Goal: Find specific page/section: Find specific page/section

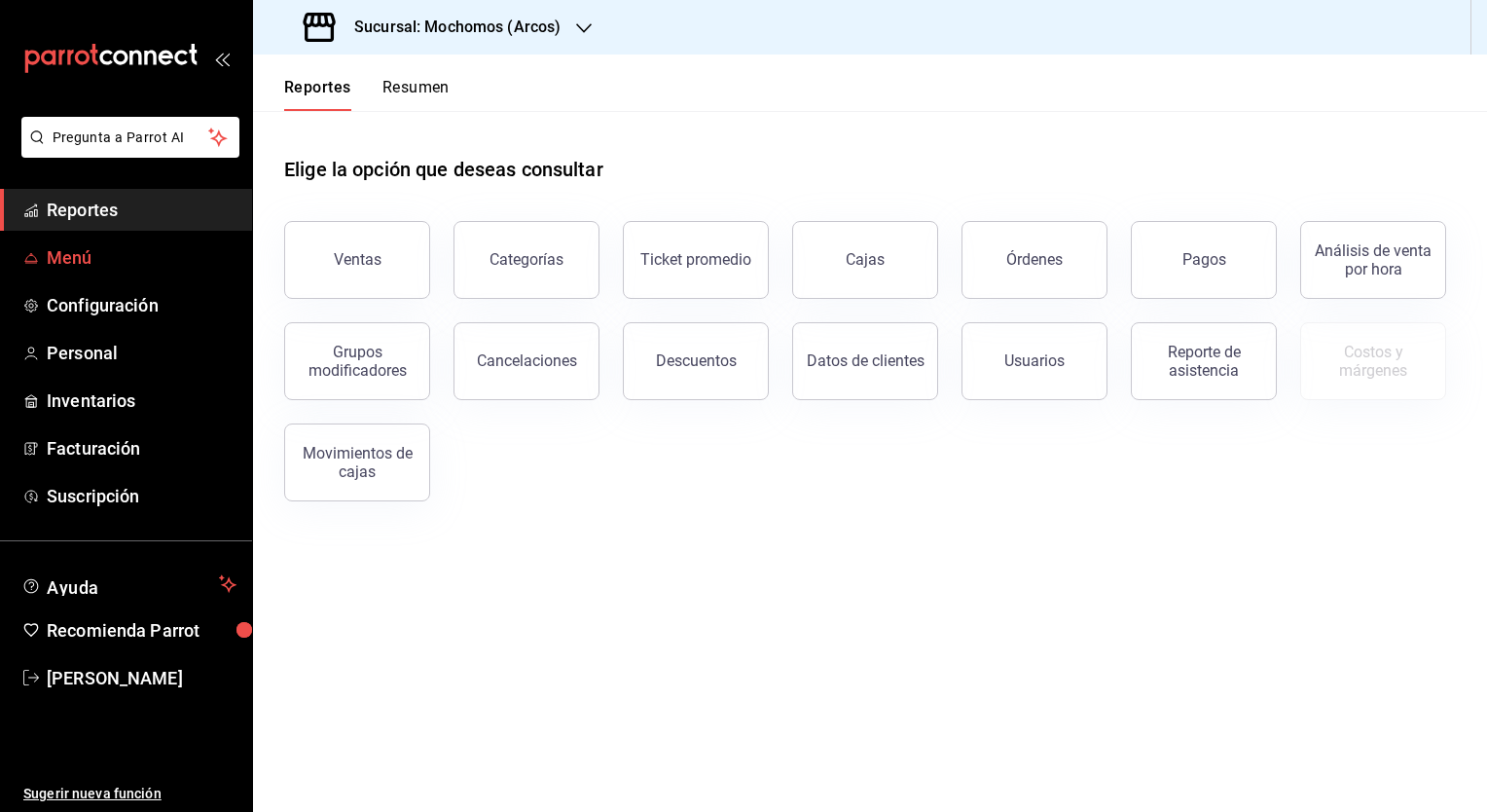
click at [70, 251] on span "Menú" at bounding box center [141, 257] width 189 height 26
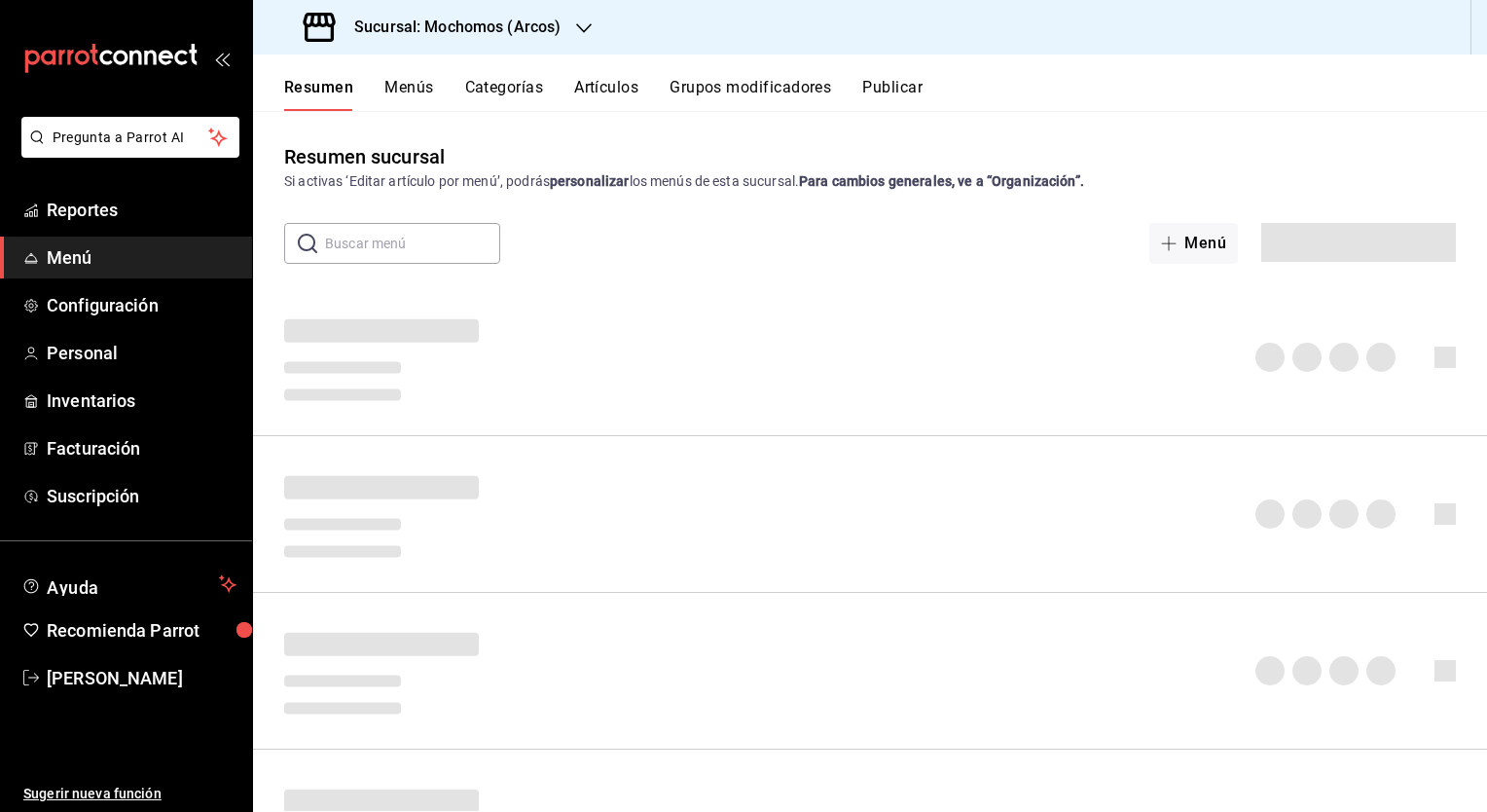
click at [508, 38] on h3 "Sucursal: Mochomos (Arcos)" at bounding box center [449, 27] width 222 height 24
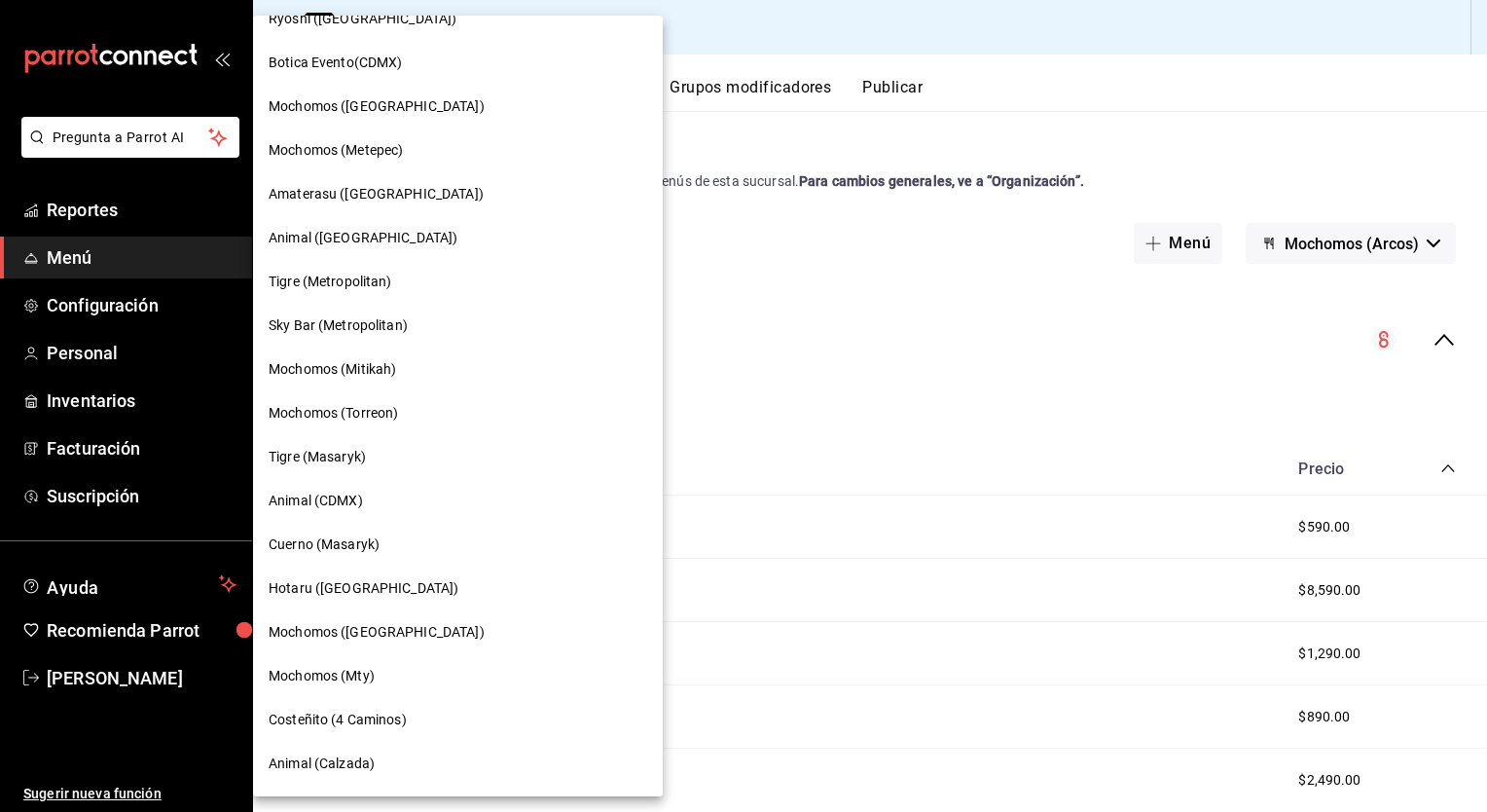
scroll to position [388, 0]
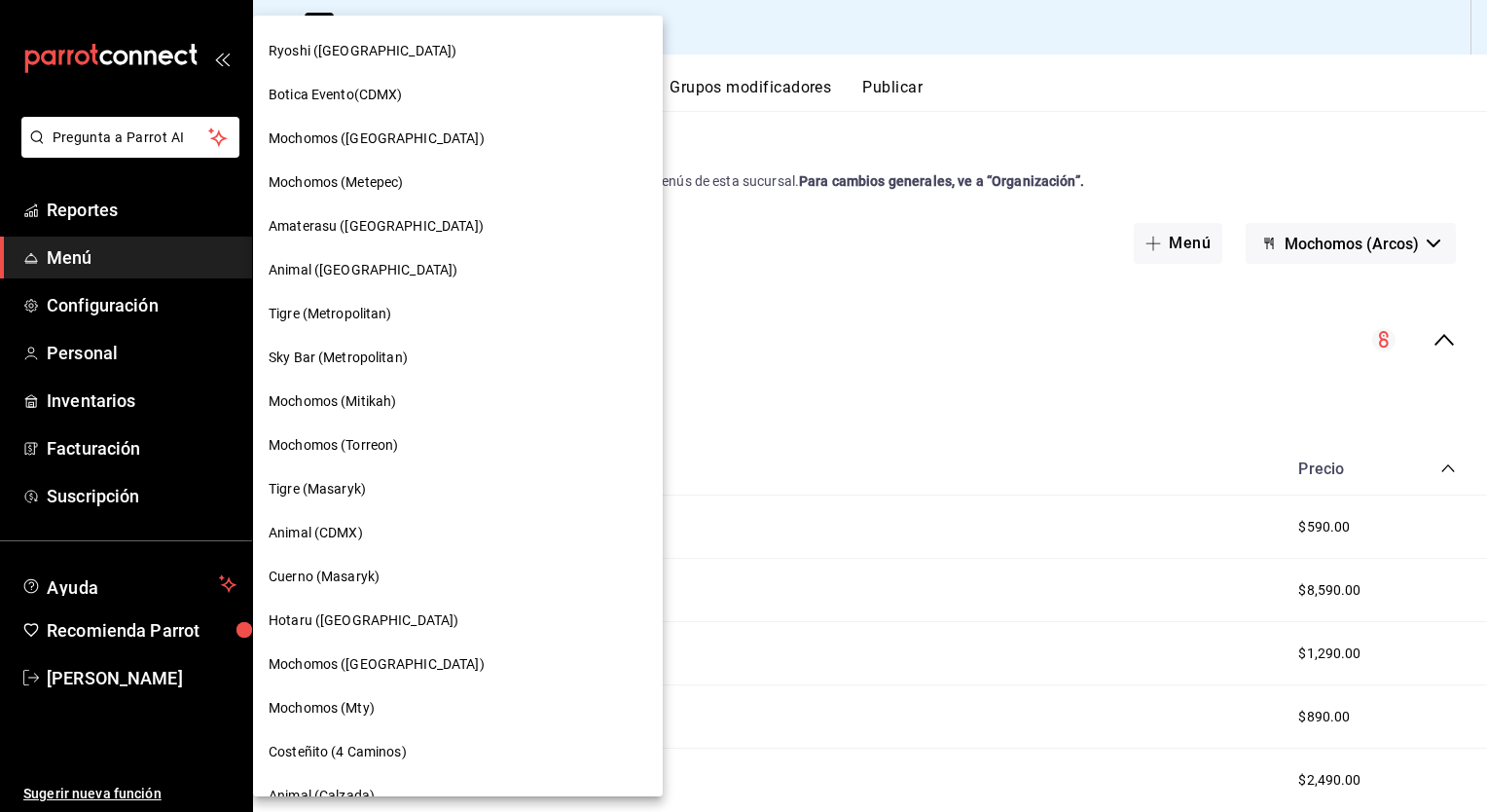
click at [329, 138] on span "Mochomos ([GEOGRAPHIC_DATA])" at bounding box center [377, 138] width 216 height 21
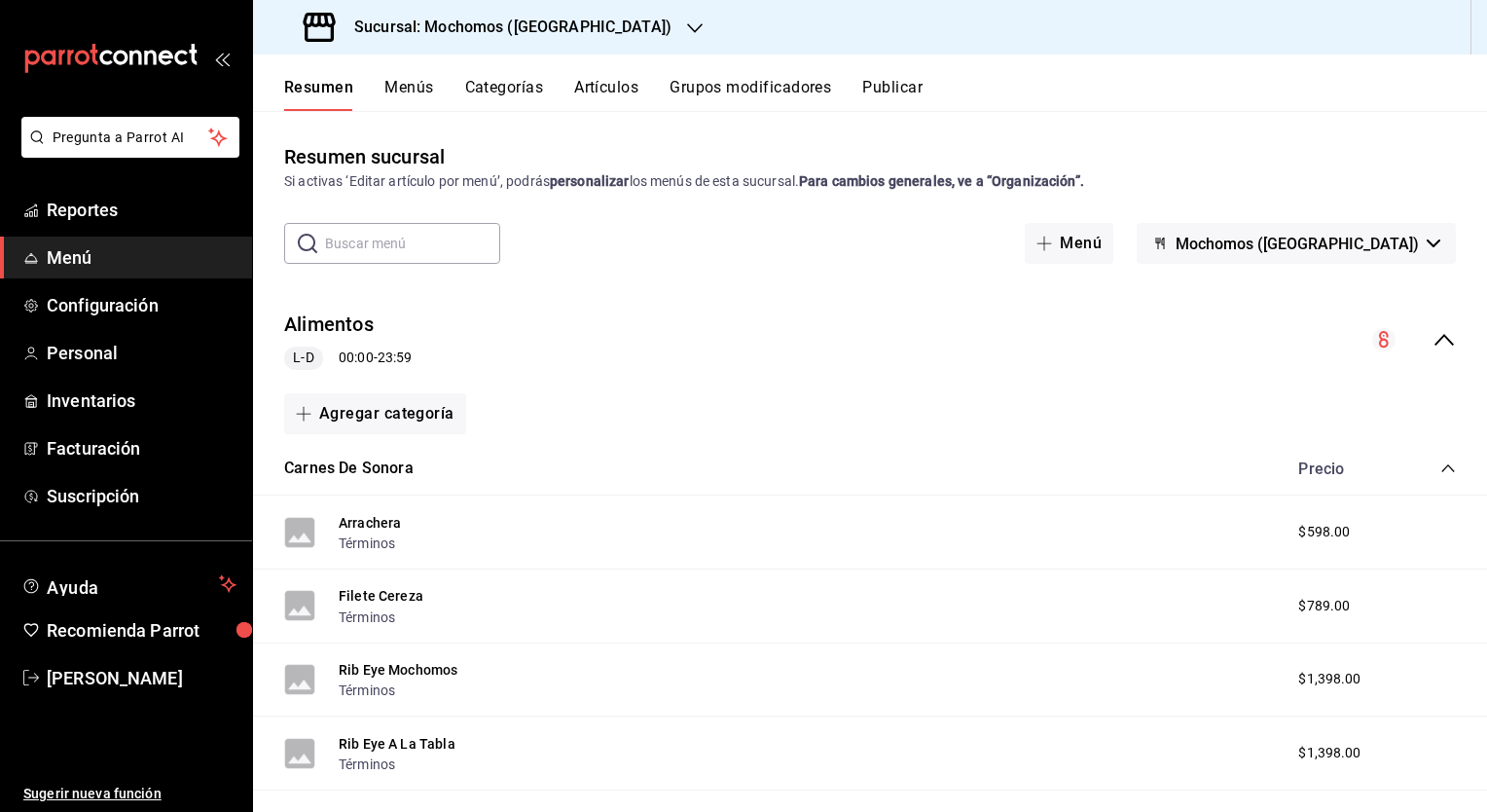
click at [617, 84] on button "Artículos" at bounding box center [605, 94] width 64 height 33
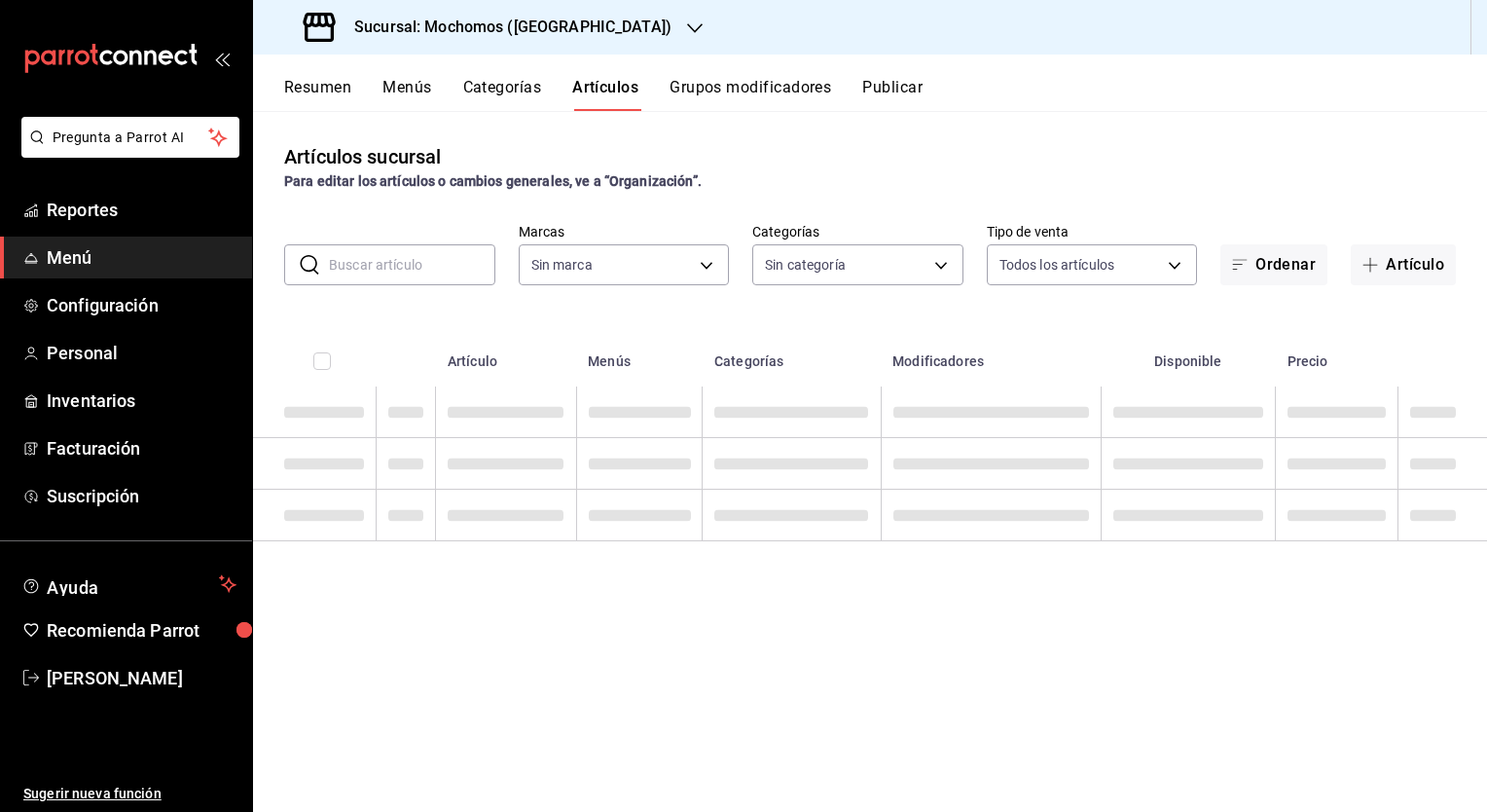
type input "81a909d9-58c5-46d1-b07d-4106a63ec642"
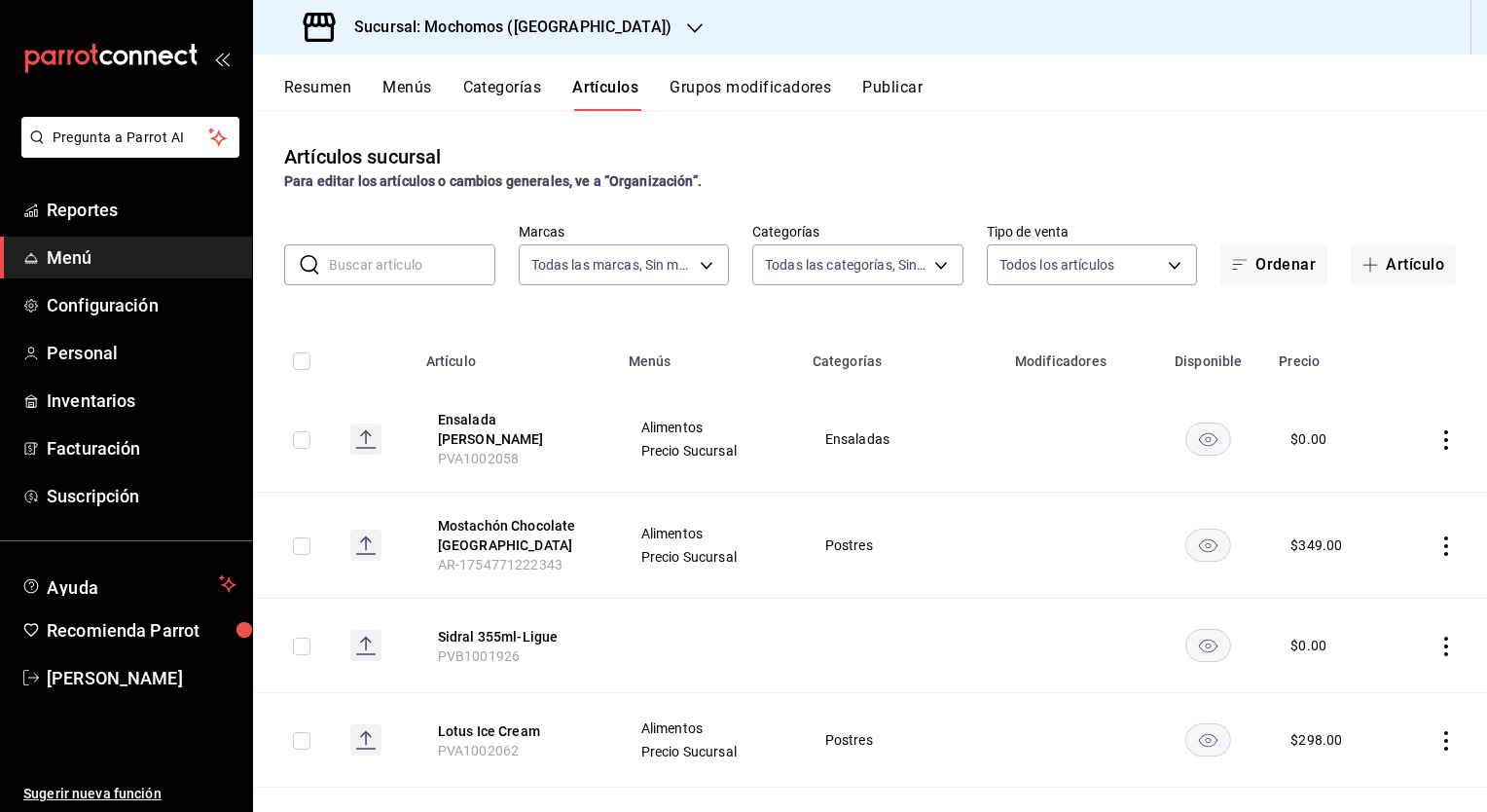
type input "b5f7db86-c3f3-4a8e-b99f-f293bc3b0450,ef28511d-5ee6-483a-9e98-10d431b114fe,2cfe5…"
click at [377, 256] on input "text" at bounding box center [412, 265] width 167 height 39
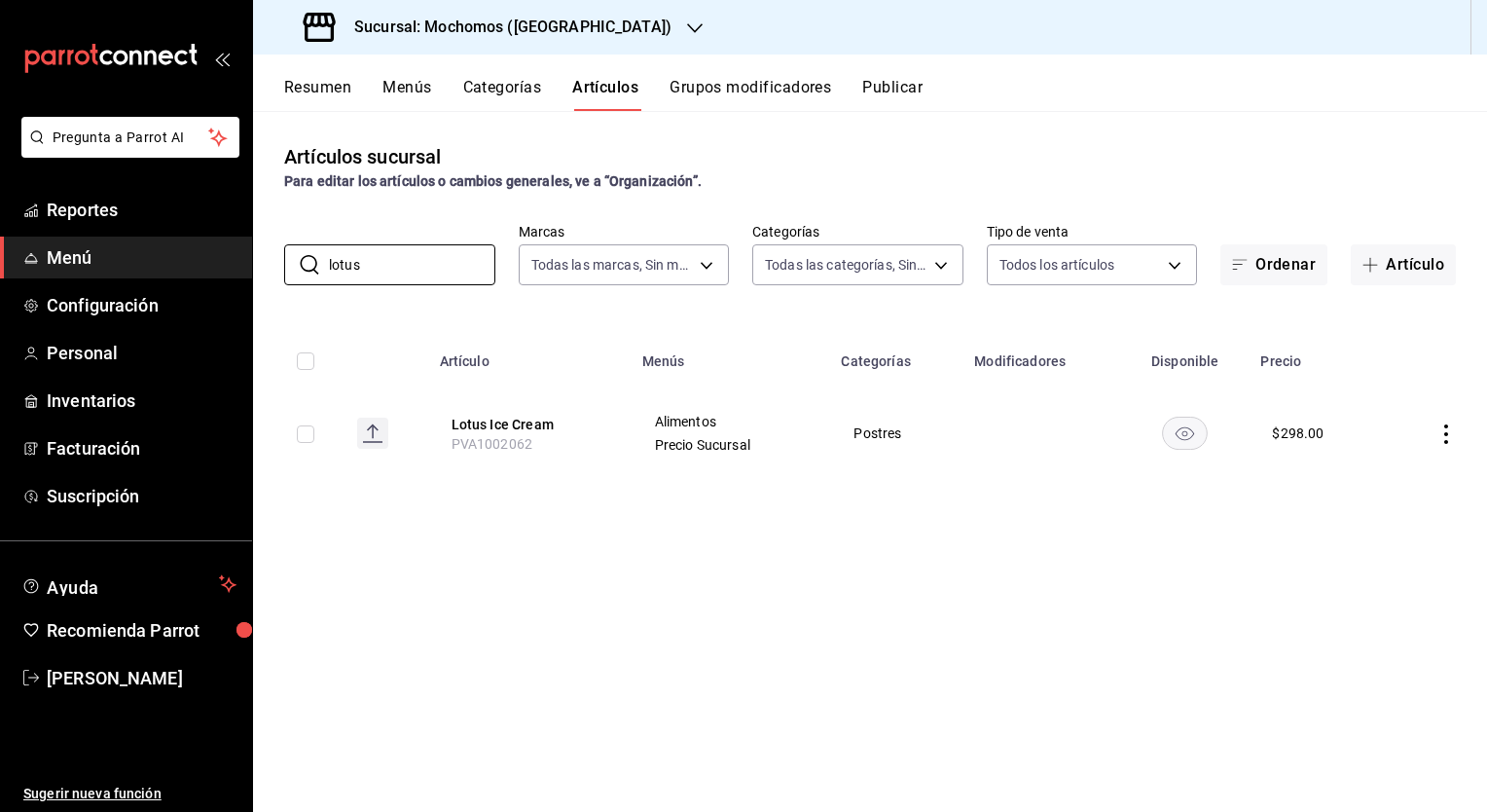
type input "lotus"
